Goal: Transaction & Acquisition: Purchase product/service

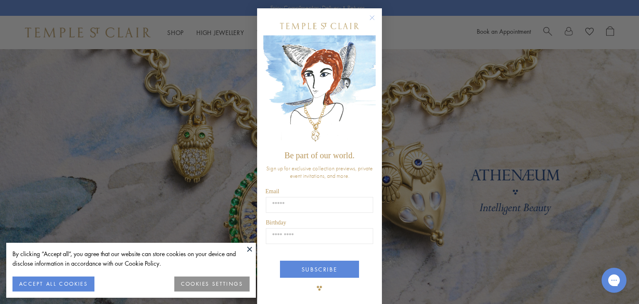
click at [369, 14] on circle "Close dialog" at bounding box center [372, 18] width 10 height 10
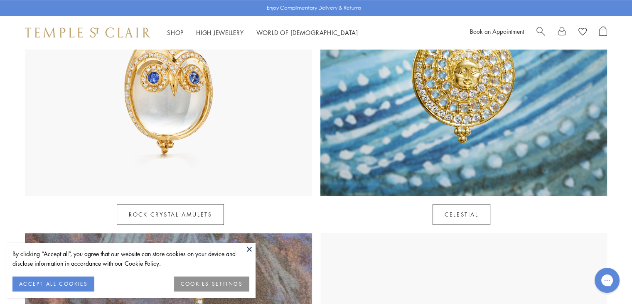
scroll to position [564, 0]
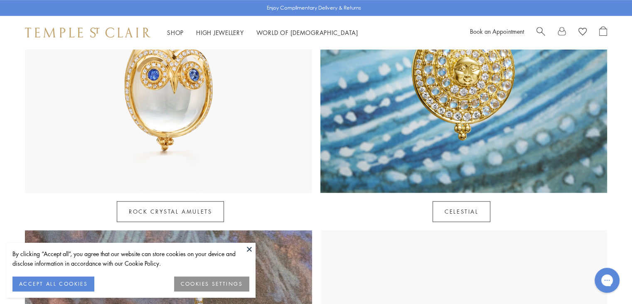
drag, startPoint x: 158, startPoint y: 99, endPoint x: 191, endPoint y: 122, distance: 39.8
click at [158, 99] on img at bounding box center [168, 48] width 287 height 287
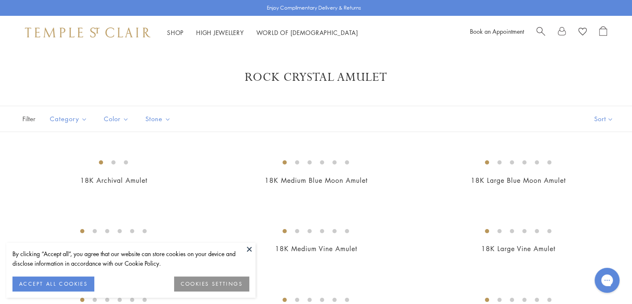
click at [251, 246] on button at bounding box center [249, 248] width 12 height 12
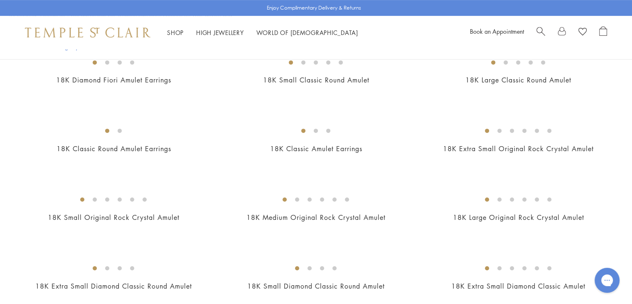
scroll to position [383, 0]
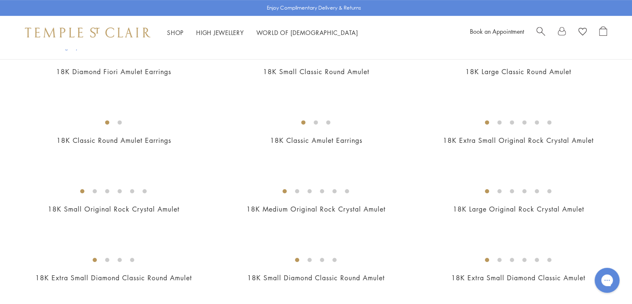
click at [0, 0] on img at bounding box center [0, 0] width 0 height 0
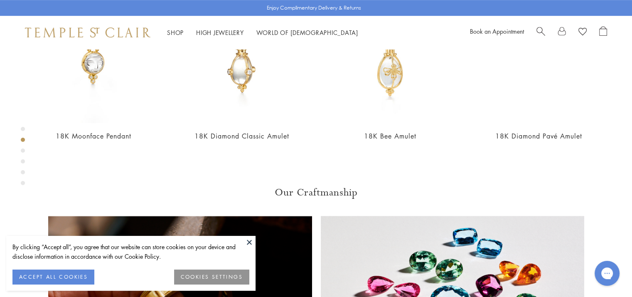
scroll to position [457, 0]
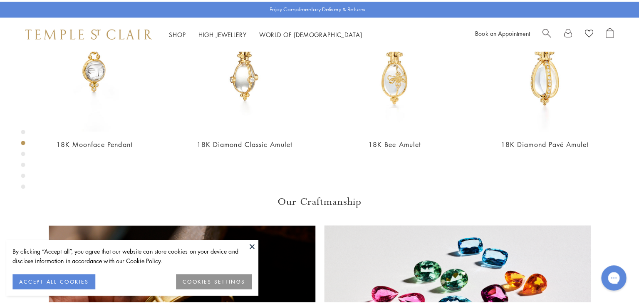
scroll to position [464, 0]
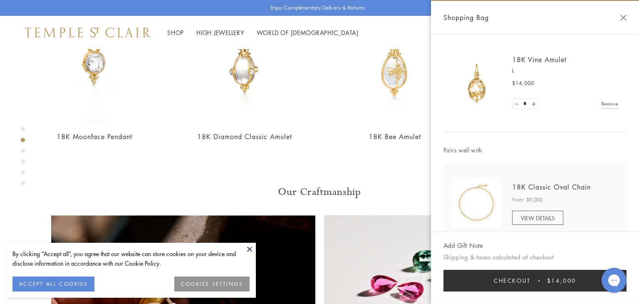
click at [545, 278] on button "Checkout $14,000" at bounding box center [534, 280] width 183 height 22
